Goal: Task Accomplishment & Management: Manage account settings

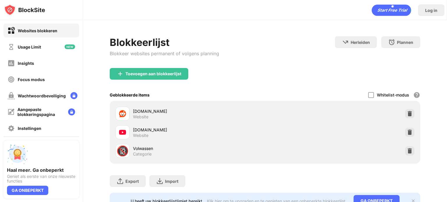
scroll to position [53, 0]
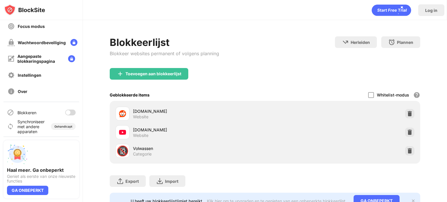
click at [69, 114] on div at bounding box center [70, 113] width 10 height 6
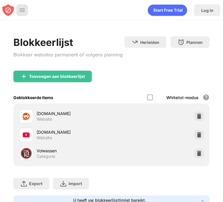
click at [20, 9] on img at bounding box center [22, 10] width 6 height 6
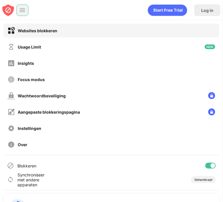
click at [205, 164] on div at bounding box center [210, 166] width 10 height 6
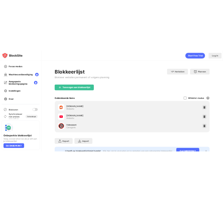
scroll to position [53, 0]
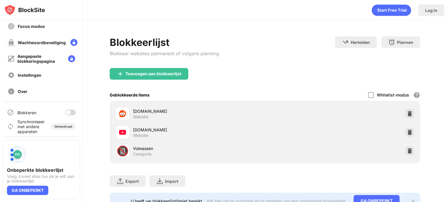
click at [66, 113] on div at bounding box center [68, 112] width 5 height 5
click at [65, 110] on div at bounding box center [70, 113] width 10 height 6
